Goal: Task Accomplishment & Management: Use online tool/utility

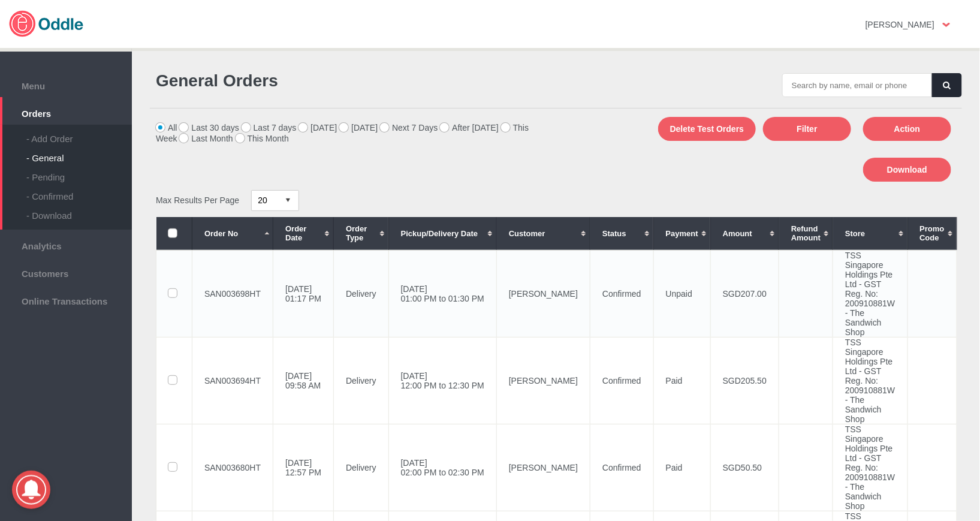
click at [445, 298] on td "[DATE] 01:00 PM to 01:30 PM" at bounding box center [443, 293] width 108 height 87
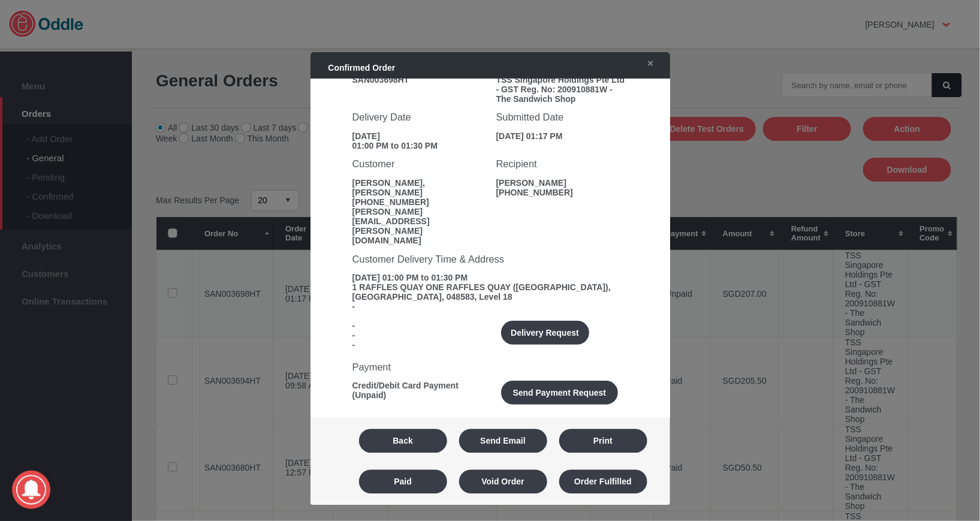
scroll to position [99, 0]
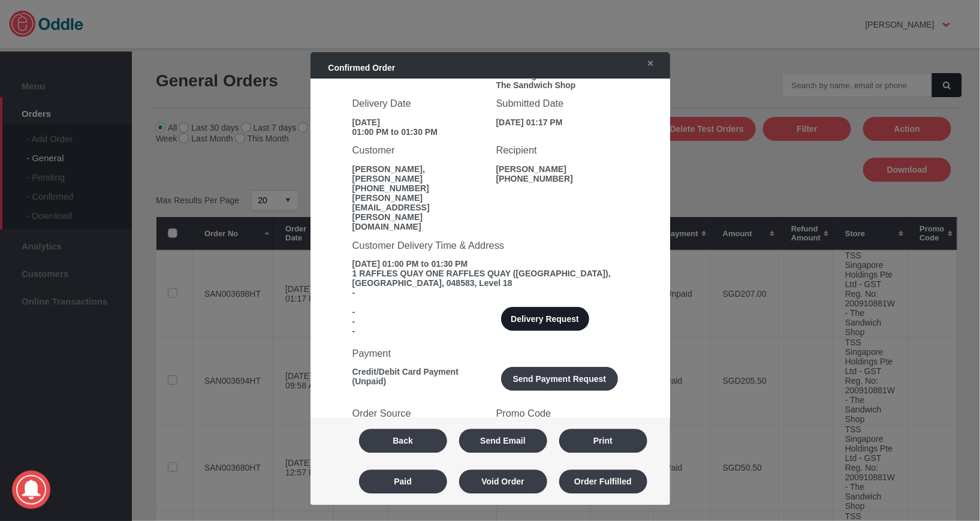
click at [529, 308] on button "Delivery Request" at bounding box center [545, 320] width 88 height 24
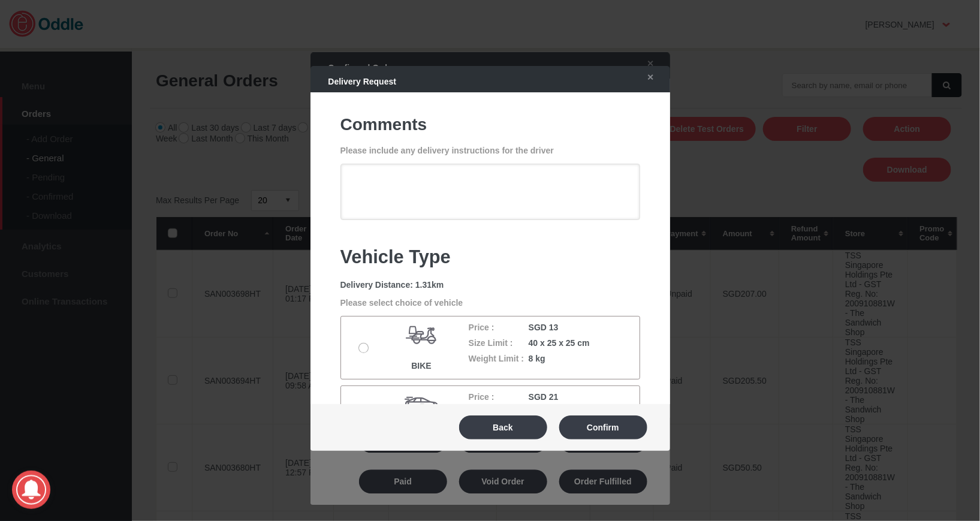
click at [360, 348] on label at bounding box center [365, 349] width 12 height 10
click at [0, 0] on input "radio" at bounding box center [0, 0] width 0 height 0
click at [595, 426] on button "Confirm" at bounding box center [603, 427] width 88 height 24
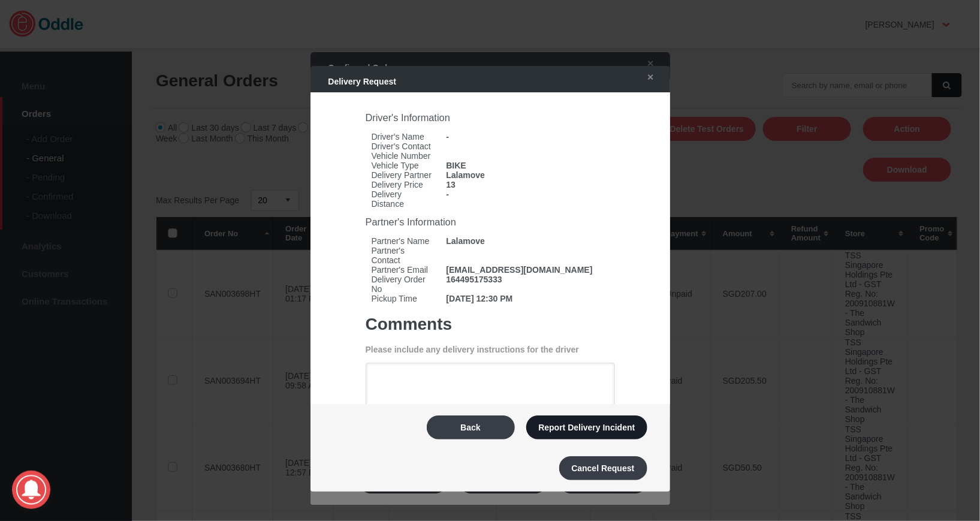
click at [588, 423] on button "Report Delivery Incident" at bounding box center [586, 427] width 121 height 24
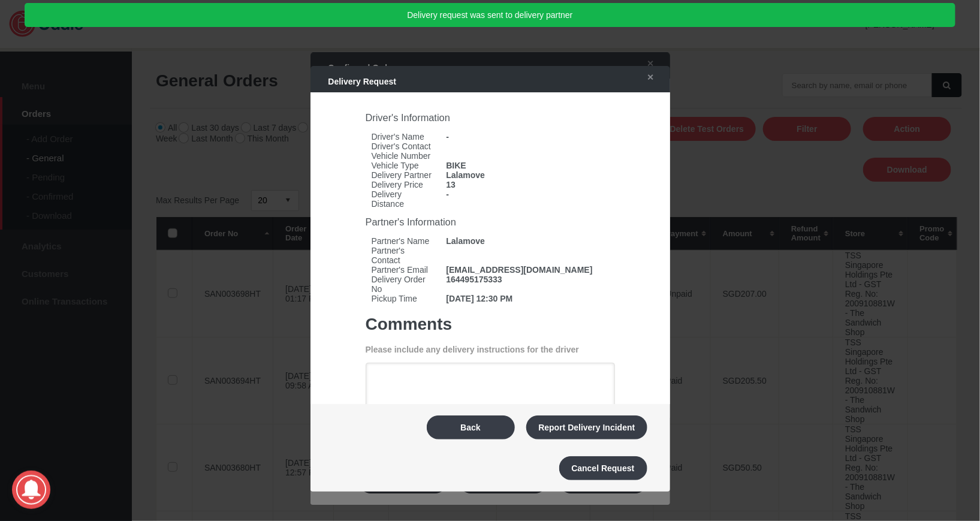
click at [141, 82] on div at bounding box center [490, 260] width 980 height 521
click at [660, 82] on link "✕" at bounding box center [648, 78] width 25 height 22
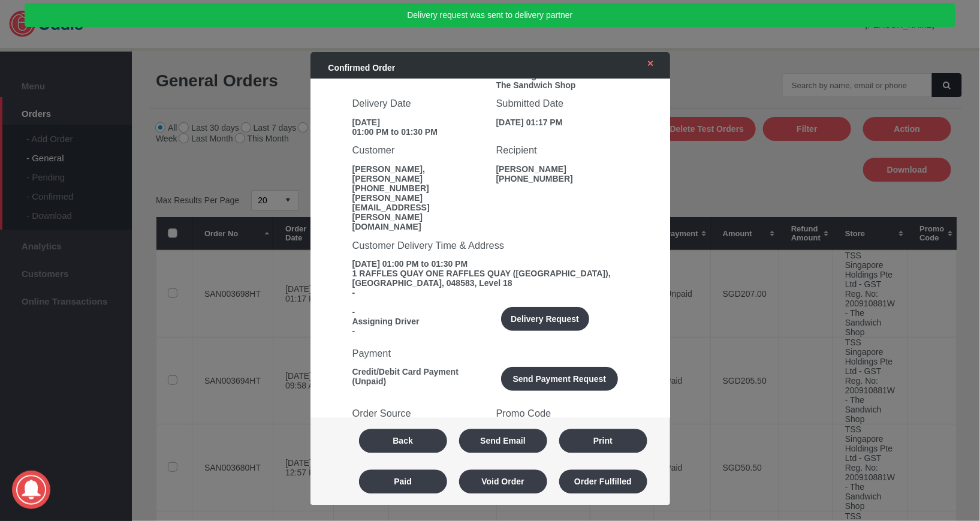
click at [653, 62] on link "✕" at bounding box center [648, 64] width 25 height 22
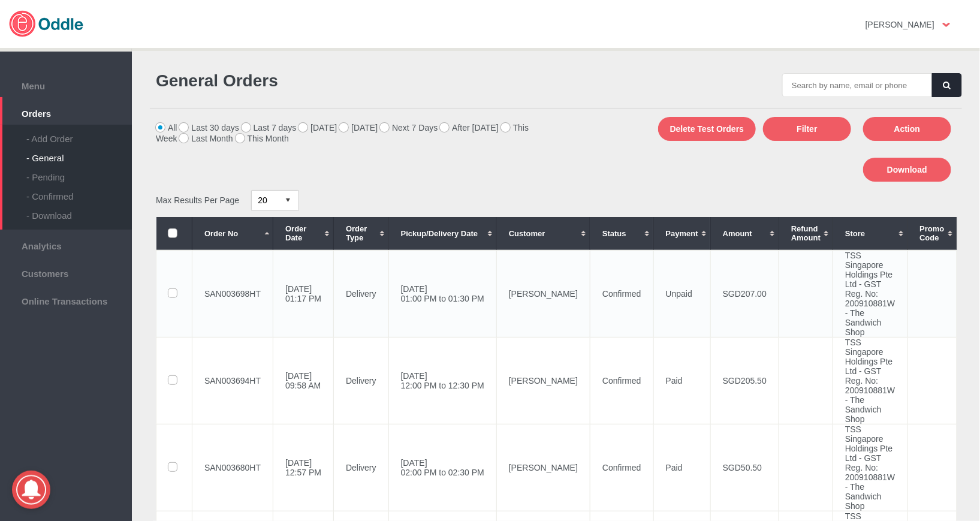
click at [460, 283] on td "[DATE] 01:00 PM to 01:30 PM" at bounding box center [443, 293] width 108 height 87
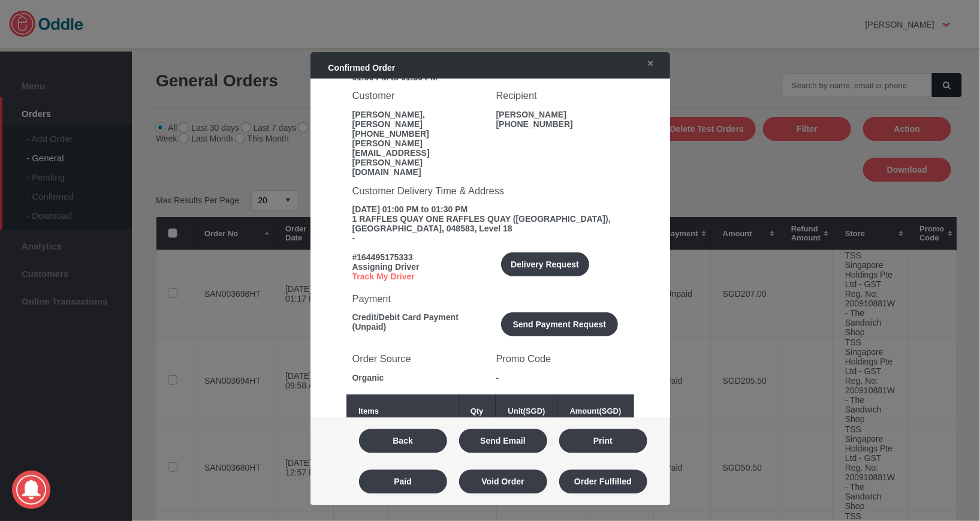
scroll to position [0, 0]
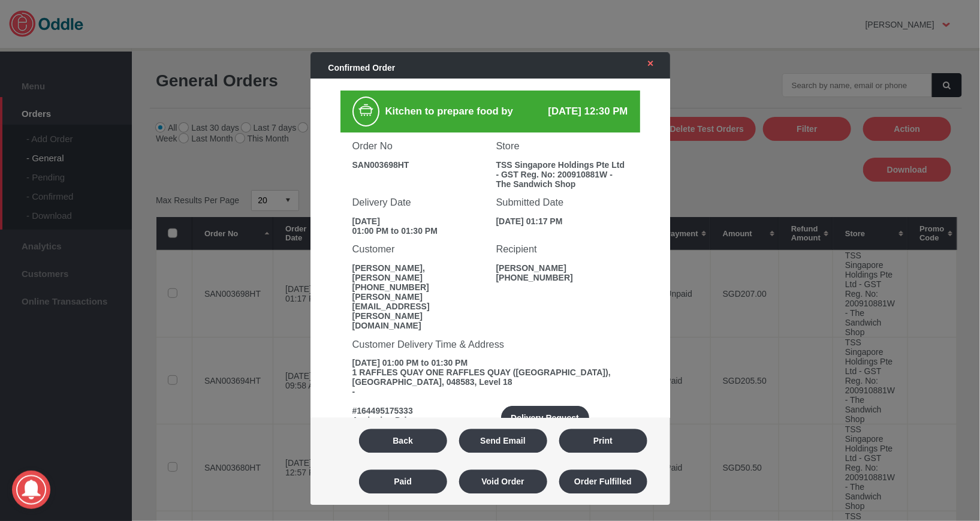
click at [658, 73] on link "✕" at bounding box center [648, 64] width 25 height 22
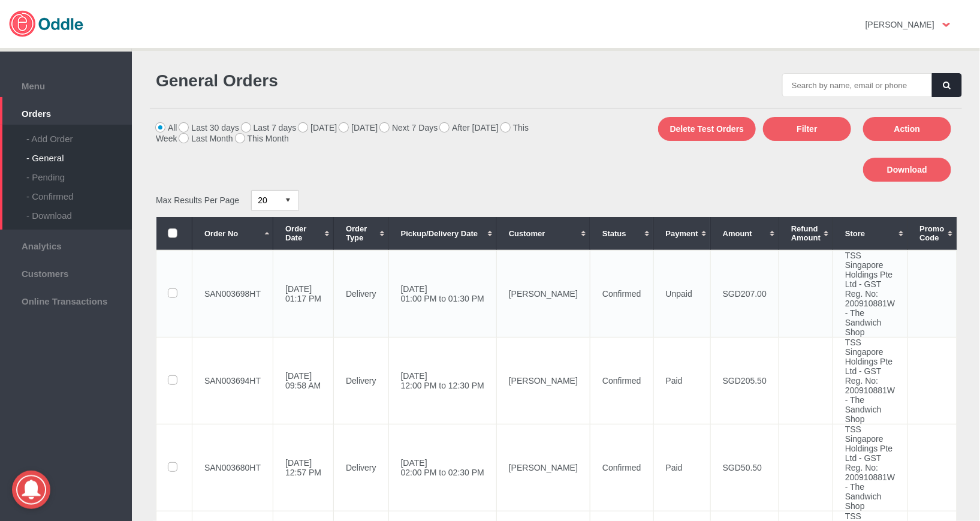
click at [448, 294] on td "[DATE] 01:00 PM to 01:30 PM" at bounding box center [443, 293] width 108 height 87
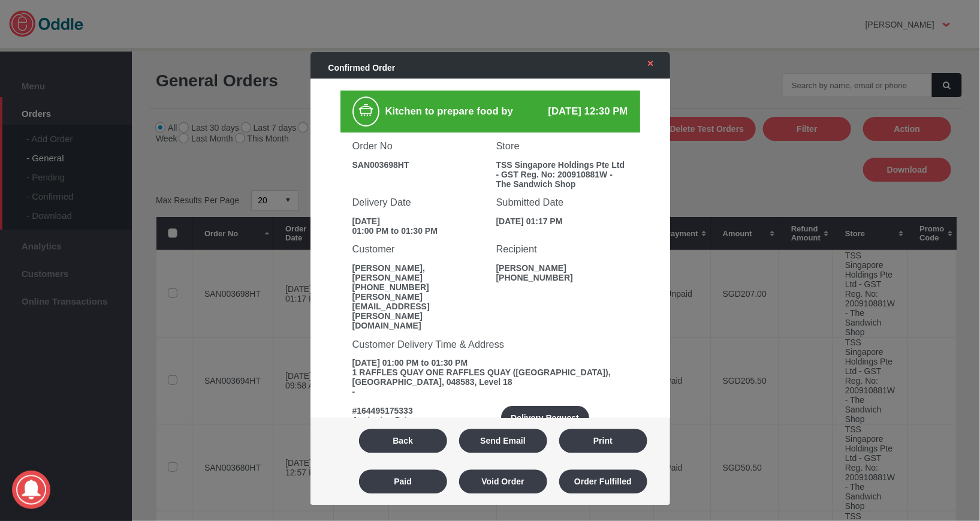
click at [656, 65] on link "✕" at bounding box center [648, 64] width 25 height 22
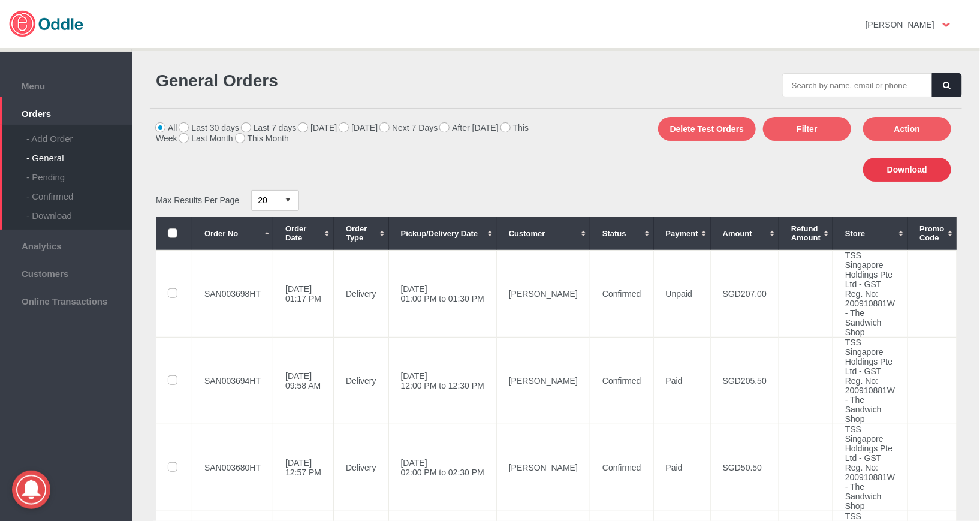
click at [889, 173] on button "Download" at bounding box center [907, 170] width 88 height 24
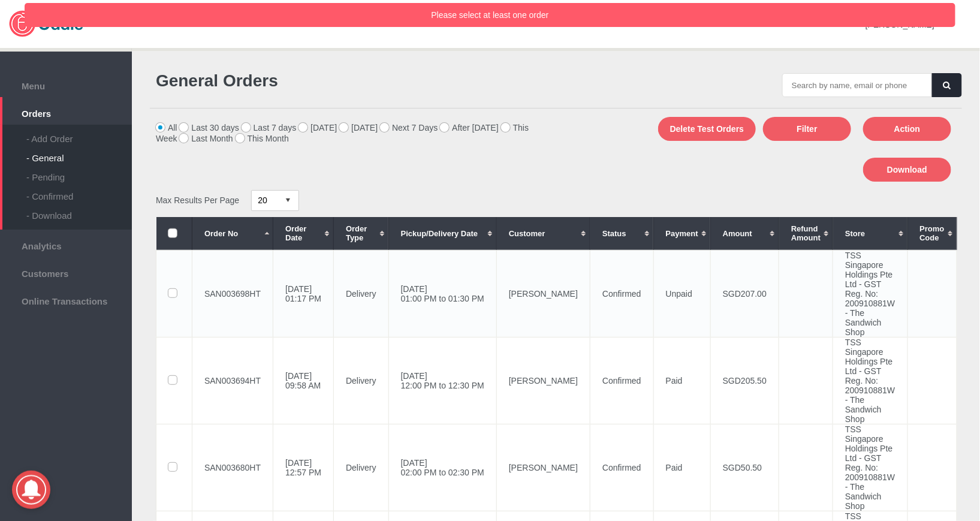
click at [171, 292] on label at bounding box center [173, 294] width 11 height 10
click at [0, 0] on input "checkbox" at bounding box center [0, 0] width 0 height 0
click at [879, 179] on button "Download" at bounding box center [907, 170] width 88 height 24
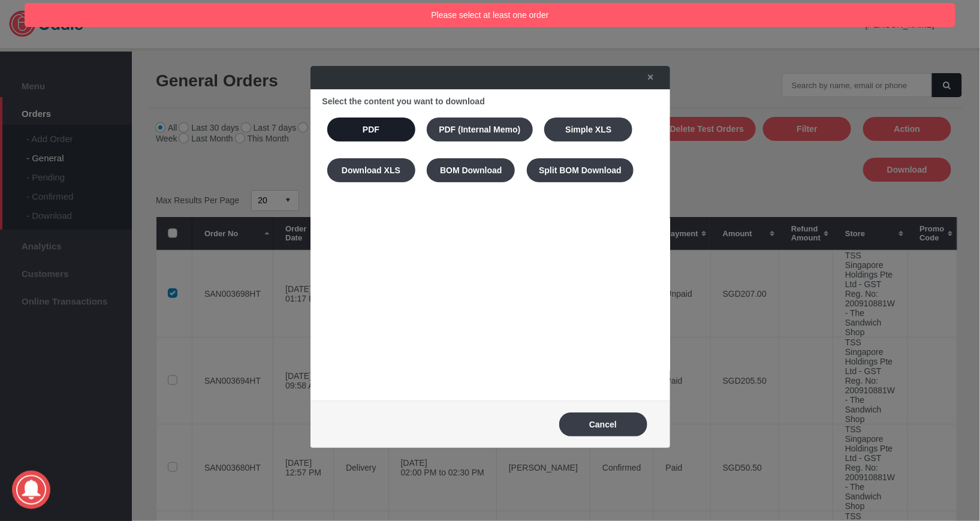
click at [343, 127] on button "PDF" at bounding box center [371, 130] width 88 height 24
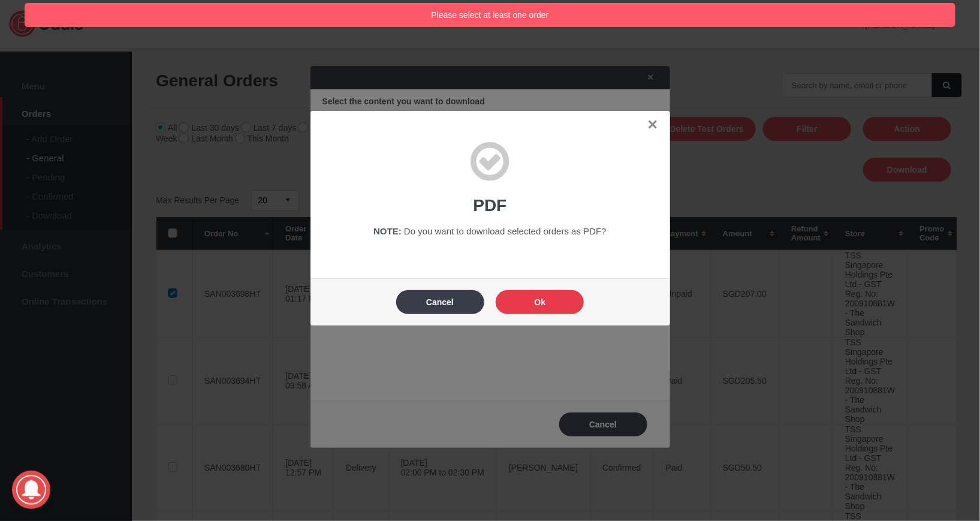
click at [546, 312] on button "Ok" at bounding box center [540, 302] width 88 height 24
